Goal: Task Accomplishment & Management: Manage account settings

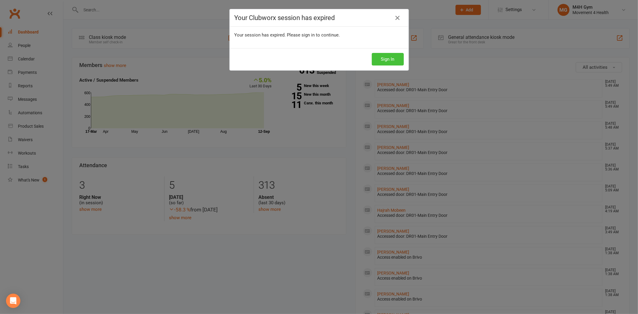
click at [391, 59] on button "Sign In" at bounding box center [388, 59] width 32 height 13
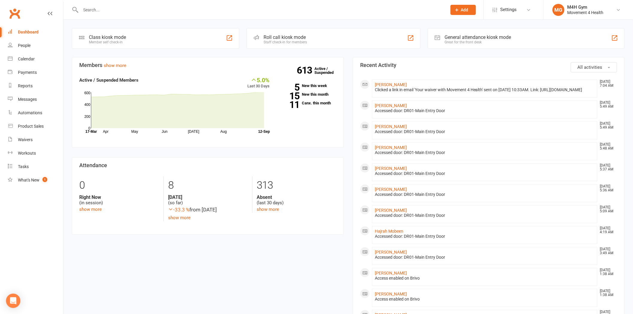
click at [178, 10] on input "text" at bounding box center [261, 10] width 364 height 8
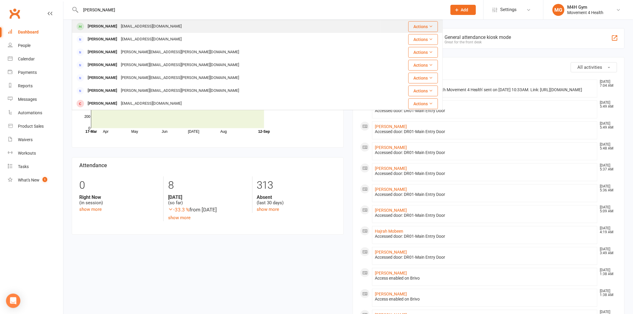
type input "kay graham"
click at [151, 25] on div "karrakaygraham@gmail.com" at bounding box center [151, 26] width 64 height 9
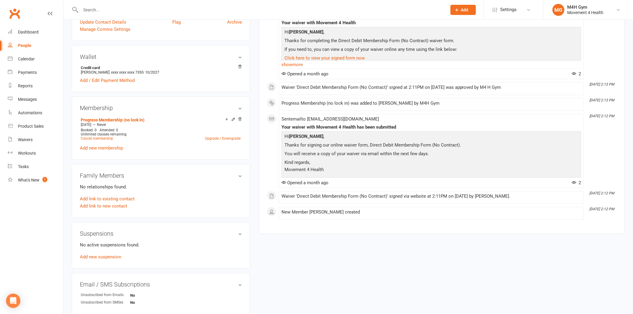
scroll to position [166, 0]
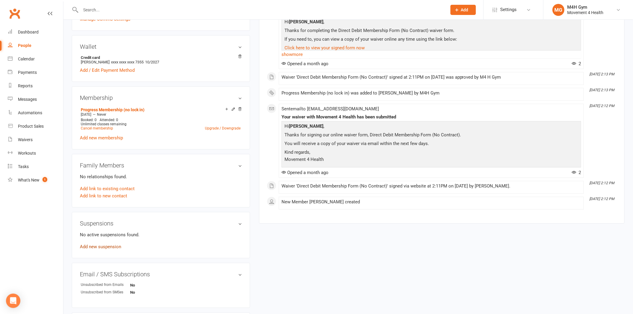
click at [114, 247] on link "Add new suspension" at bounding box center [100, 246] width 41 height 5
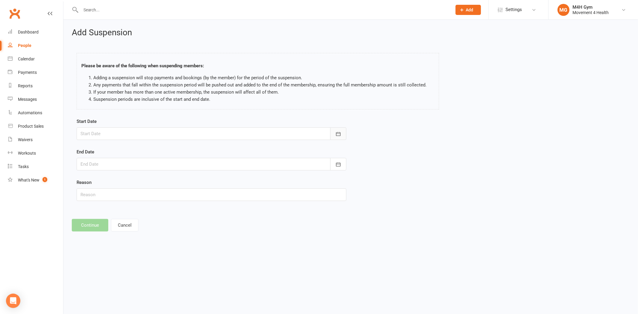
click at [340, 132] on icon "button" at bounding box center [338, 134] width 6 height 6
click at [165, 183] on span "12" at bounding box center [166, 183] width 5 height 5
type input "12 Sep 2025"
click at [333, 163] on button "button" at bounding box center [338, 164] width 16 height 13
click at [166, 235] on span "26" at bounding box center [166, 236] width 5 height 5
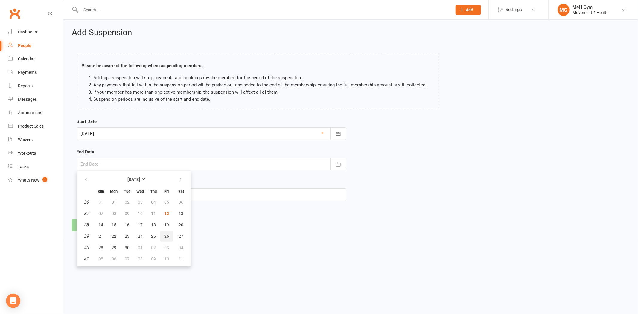
type input "26 Sep 2025"
click at [164, 196] on input "text" at bounding box center [212, 194] width 270 height 13
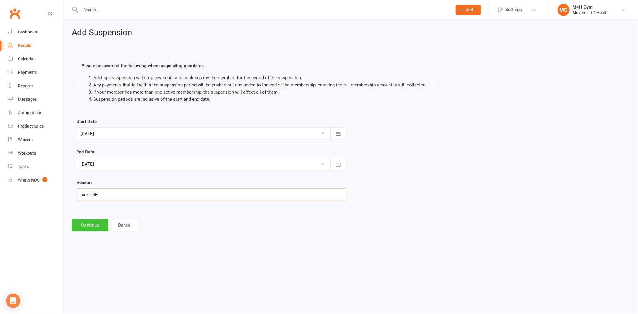
type input "sick - RF"
click at [93, 224] on button "Continue" at bounding box center [90, 225] width 37 height 13
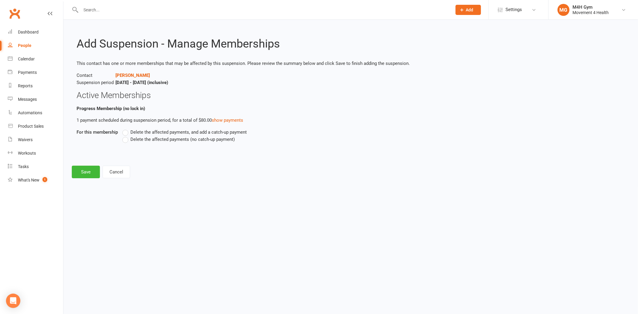
click at [124, 141] on label "Delete the affected payments (no catch-up payment)" at bounding box center [178, 139] width 113 height 7
click at [124, 136] on input "Delete the affected payments (no catch-up payment)" at bounding box center [124, 136] width 4 height 0
click at [85, 171] on button "Save" at bounding box center [86, 172] width 28 height 13
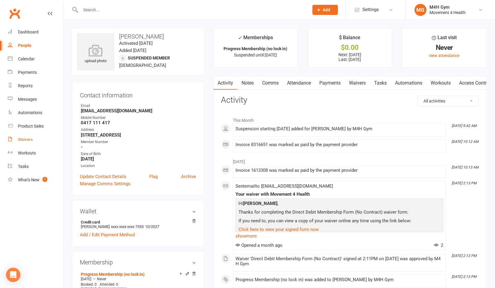
click at [31, 137] on div "Waivers" at bounding box center [25, 139] width 15 height 5
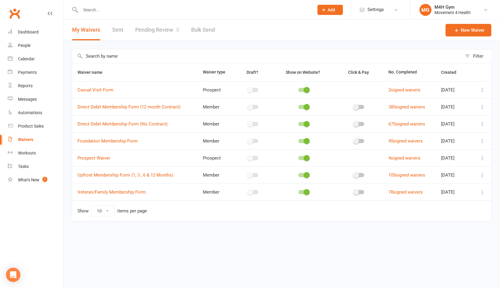
click at [481, 124] on icon at bounding box center [482, 124] width 6 height 6
click at [453, 156] on link "Copy external link to clipboard" at bounding box center [450, 159] width 70 height 12
click at [32, 139] on div "Waivers" at bounding box center [25, 139] width 15 height 5
click at [152, 31] on link "Pending Review 0" at bounding box center [157, 30] width 44 height 21
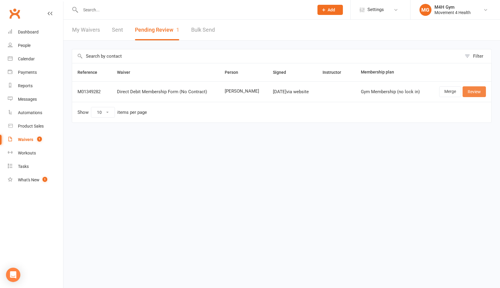
click at [471, 91] on link "Review" at bounding box center [474, 91] width 23 height 11
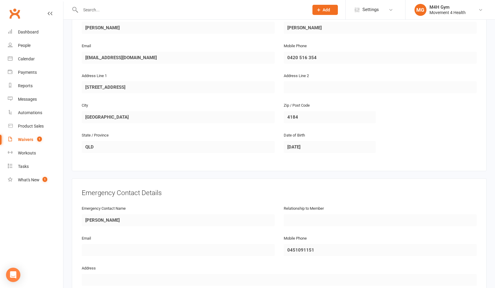
scroll to position [232, 0]
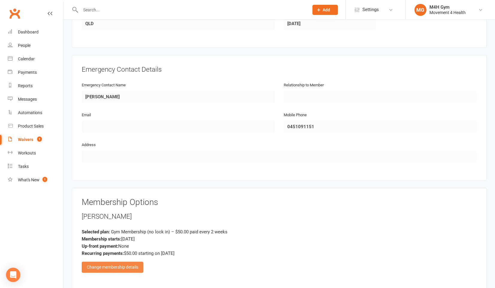
click at [116, 262] on div "Change membership details" at bounding box center [113, 267] width 62 height 11
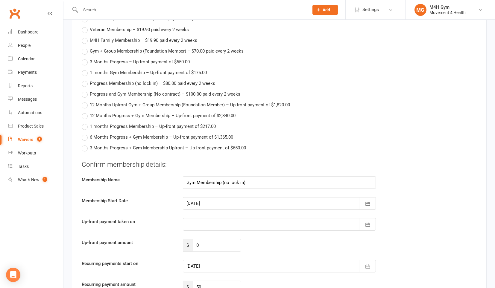
scroll to position [598, 0]
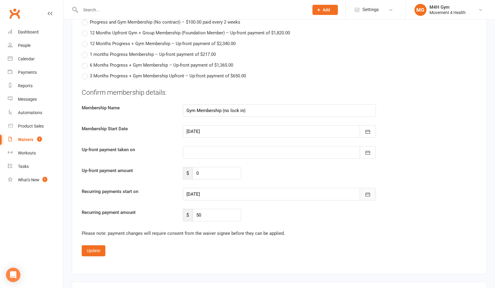
click at [373, 191] on button "button" at bounding box center [368, 194] width 16 height 13
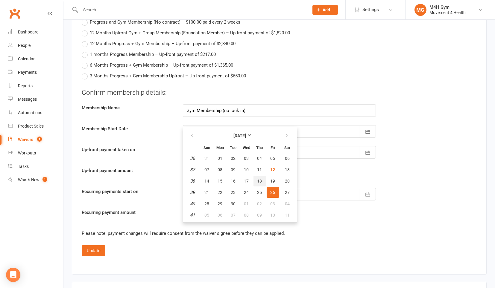
click at [258, 179] on span "18" at bounding box center [259, 181] width 5 height 5
type input "18 Sep 2025"
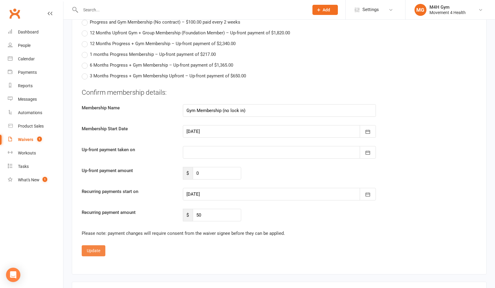
click at [96, 246] on button "Update" at bounding box center [94, 251] width 24 height 11
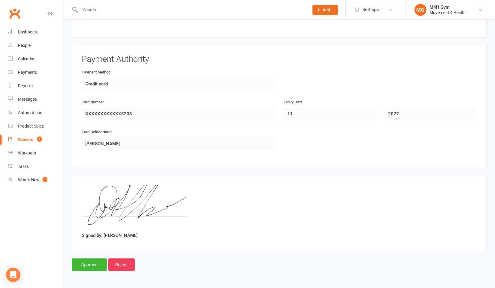
scroll to position [482, 0]
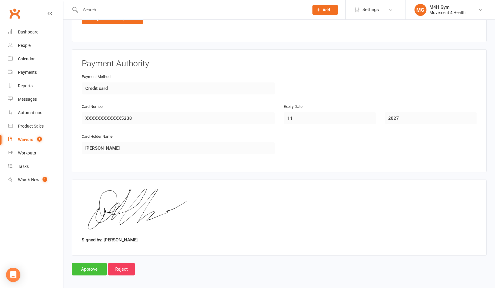
click at [97, 265] on input "Approve" at bounding box center [89, 269] width 35 height 13
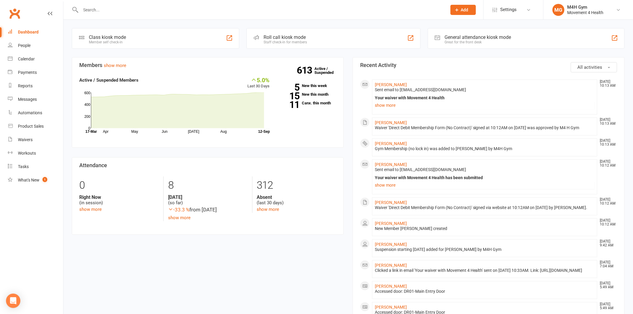
click at [130, 8] on input "text" at bounding box center [261, 10] width 364 height 8
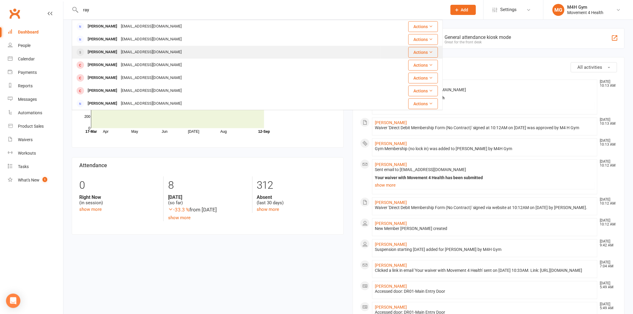
type input "ray"
click at [142, 48] on div "[EMAIL_ADDRESS][DOMAIN_NAME]" at bounding box center [151, 52] width 64 height 9
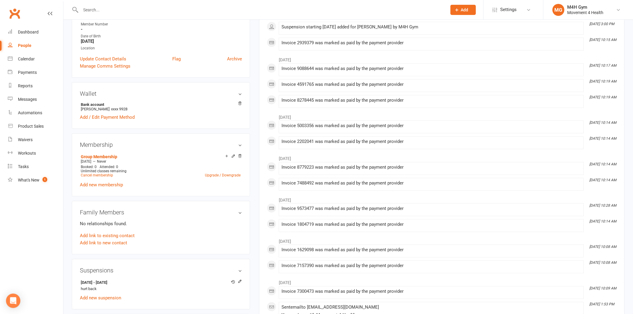
scroll to position [133, 0]
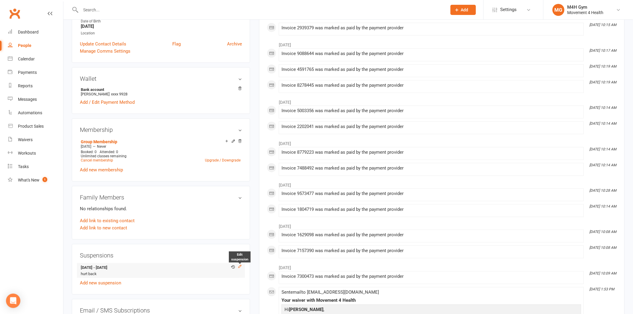
click at [240, 266] on icon at bounding box center [240, 266] width 4 height 4
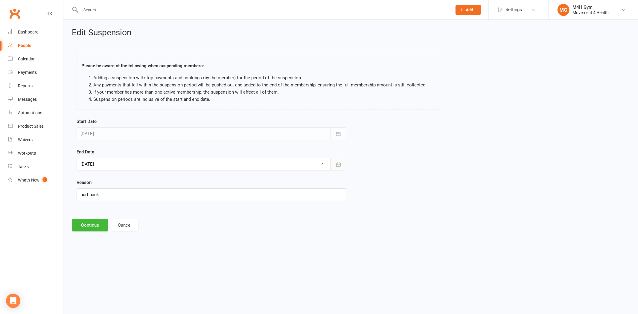
click at [340, 165] on icon "button" at bounding box center [338, 165] width 6 height 6
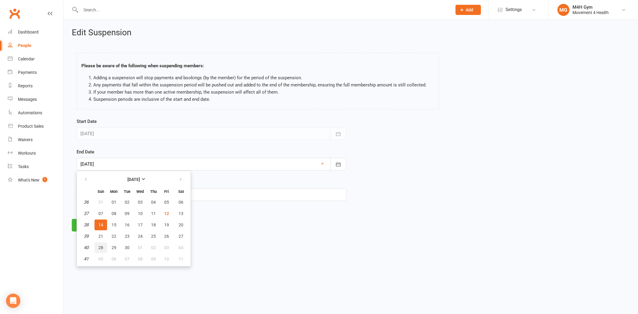
click at [100, 245] on span "28" at bounding box center [100, 247] width 5 height 5
type input "[DATE]"
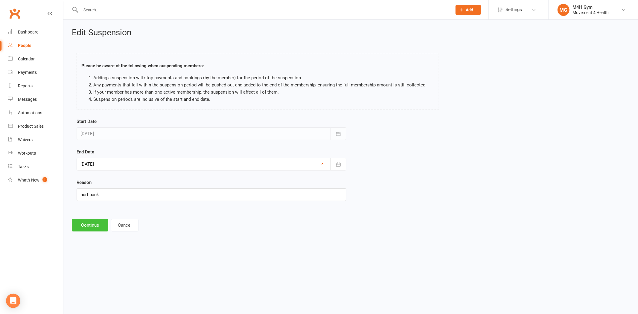
click at [92, 224] on button "Continue" at bounding box center [90, 225] width 37 height 13
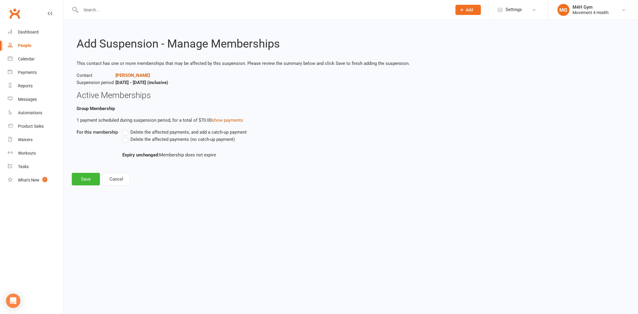
click at [125, 140] on label "Delete the affected payments (no catch-up payment)" at bounding box center [178, 139] width 113 height 7
click at [125, 136] on input "Delete the affected payments (no catch-up payment)" at bounding box center [124, 136] width 4 height 0
click at [86, 180] on button "Save" at bounding box center [86, 179] width 28 height 13
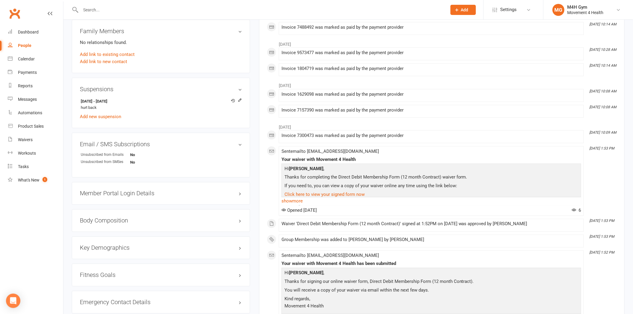
scroll to position [100, 0]
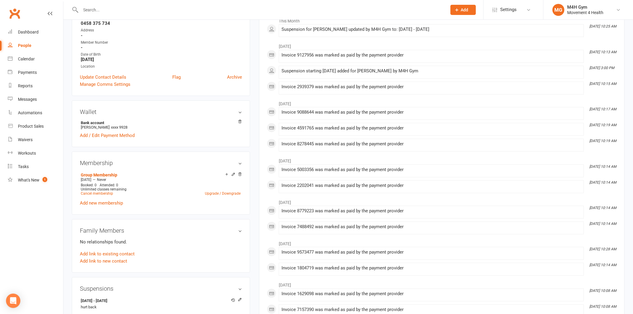
click at [135, 14] on div at bounding box center [257, 9] width 371 height 19
click at [133, 7] on input "text" at bounding box center [261, 10] width 364 height 8
paste input "[PERSON_NAME]"
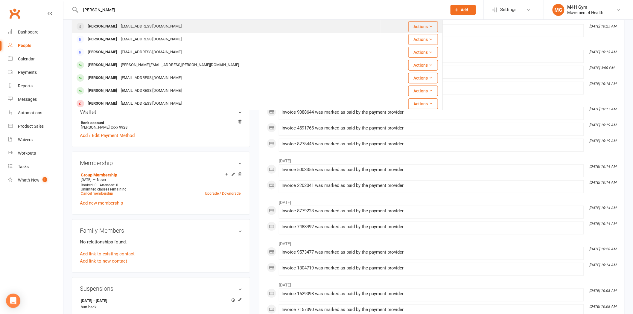
type input "[PERSON_NAME]"
click at [135, 26] on div "[EMAIL_ADDRESS][DOMAIN_NAME]" at bounding box center [151, 26] width 64 height 9
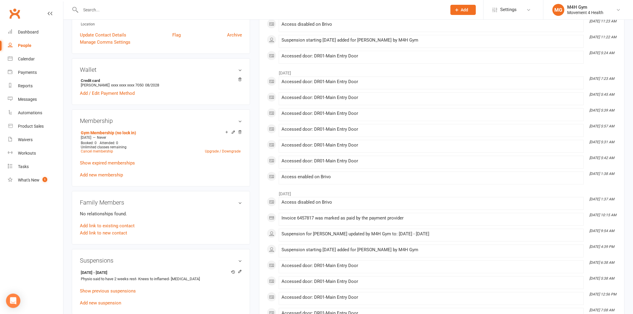
scroll to position [199, 0]
